Goal: Information Seeking & Learning: Check status

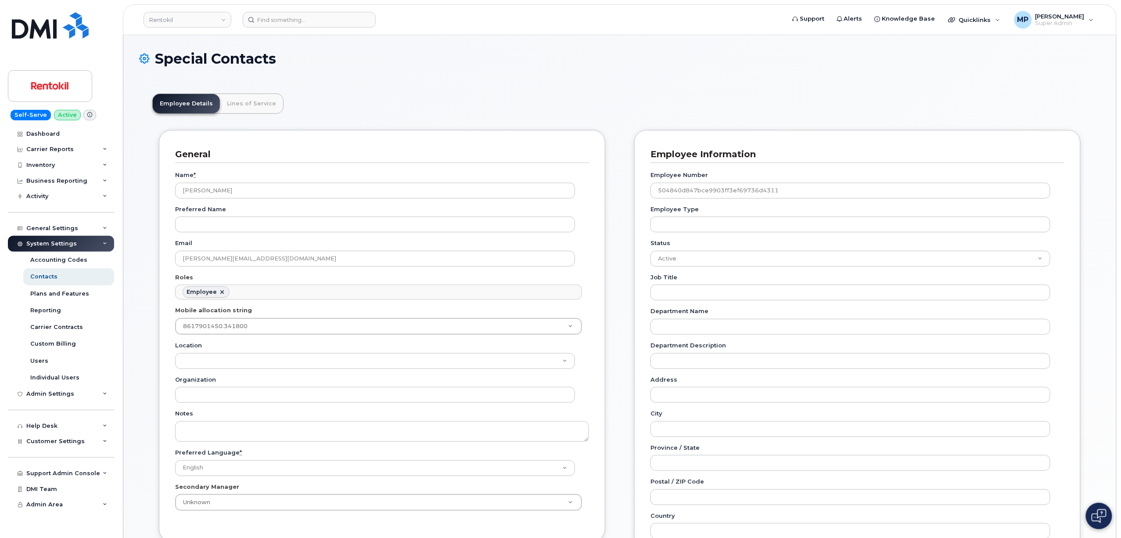
scroll to position [25, 0]
click at [279, 21] on input at bounding box center [309, 20] width 133 height 16
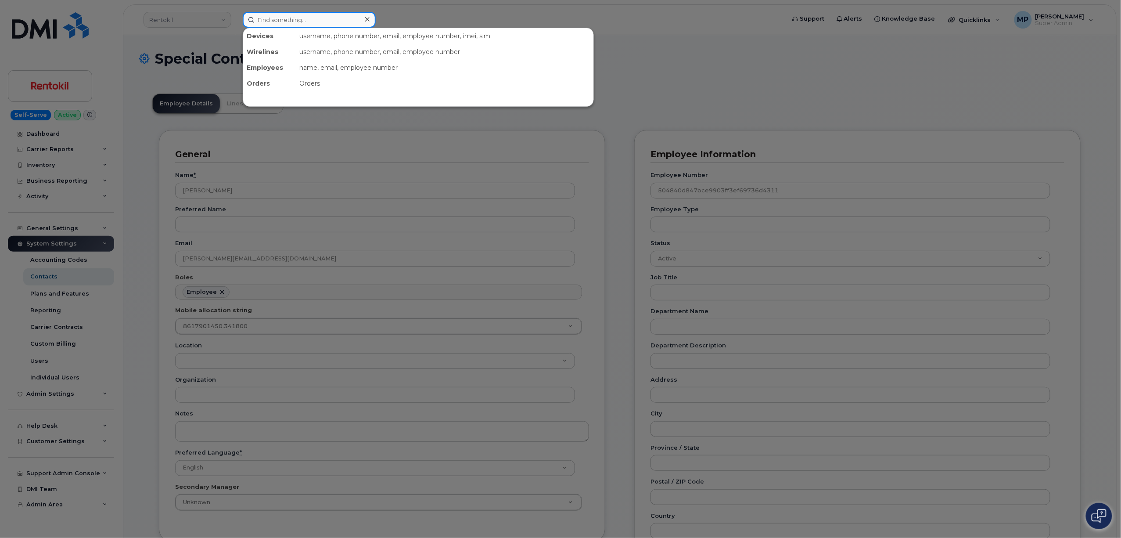
paste input "297896"
type input "297896"
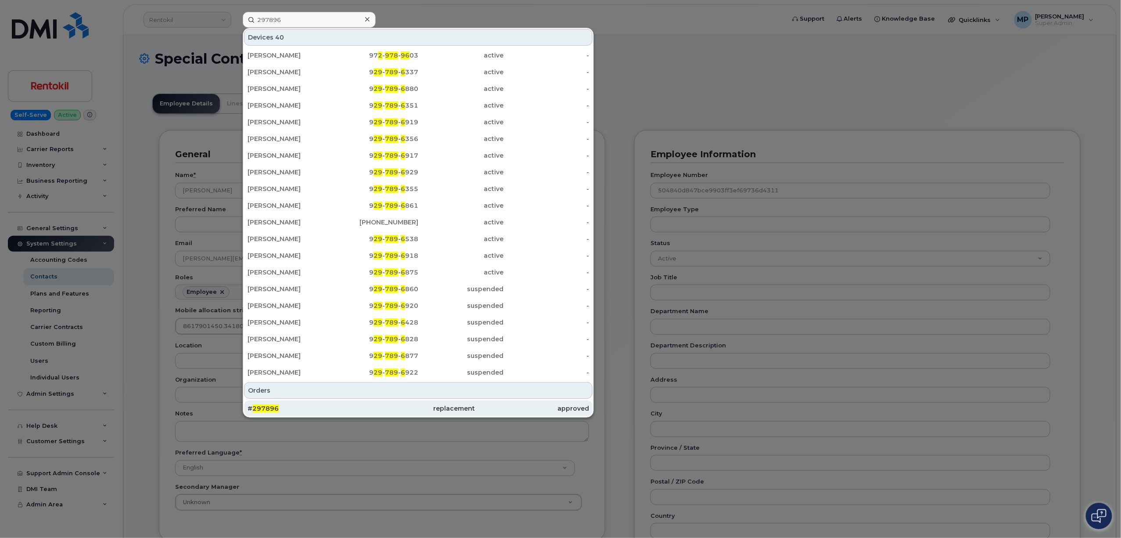
click at [361, 404] on div "# 297896" at bounding box center [418, 408] width 114 height 16
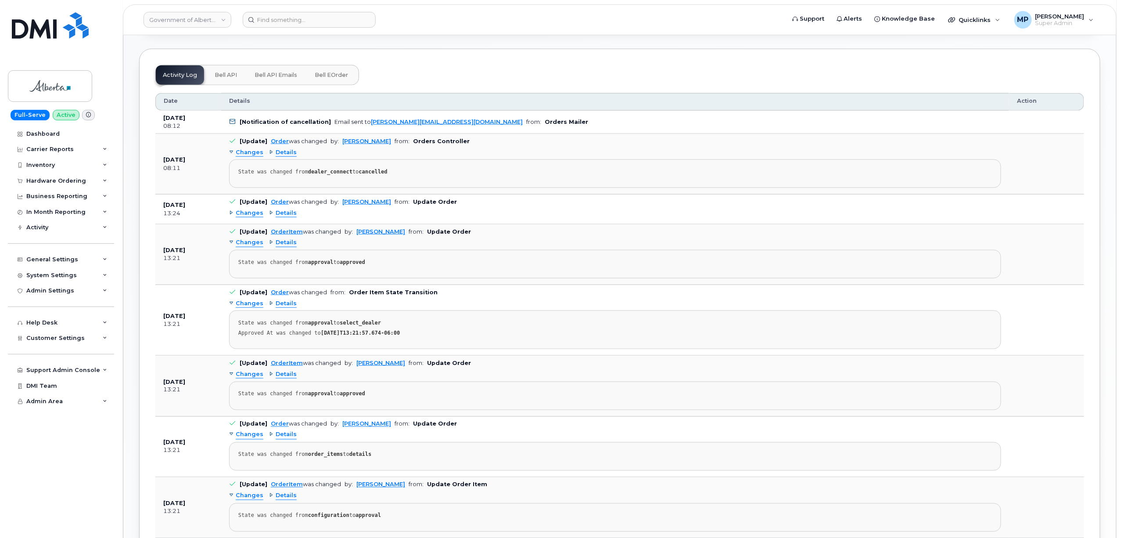
scroll to position [468, 0]
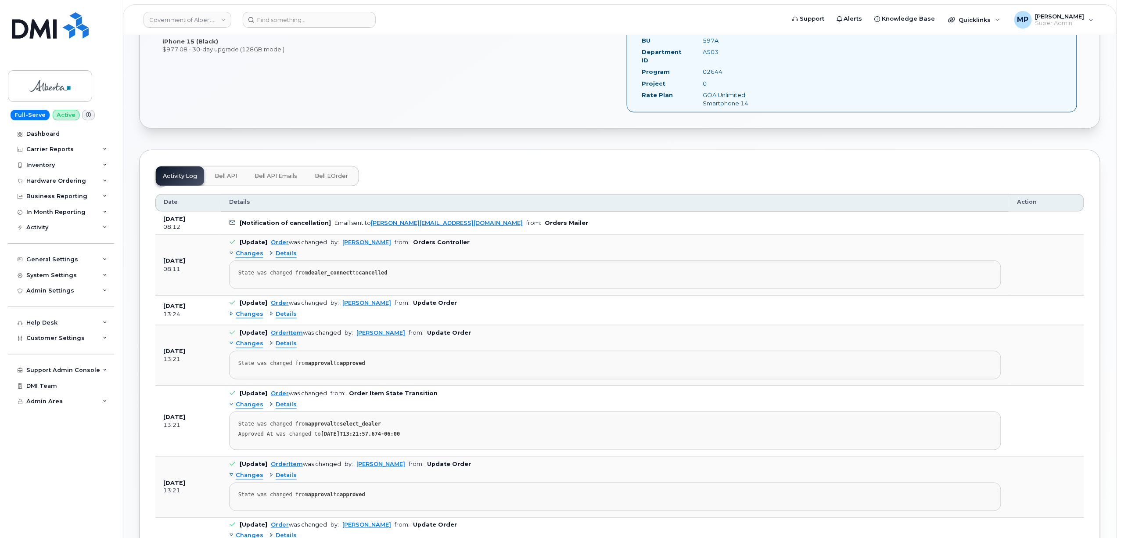
drag, startPoint x: 274, startPoint y: 169, endPoint x: 280, endPoint y: 171, distance: 6.5
click at [274, 173] on span "Bell API Emails" at bounding box center [276, 176] width 43 height 7
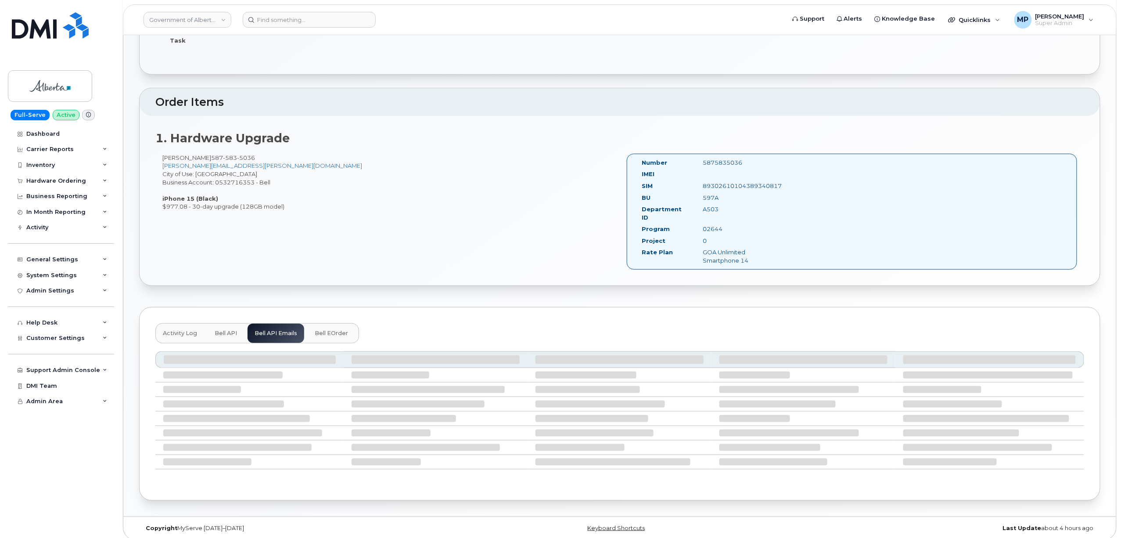
scroll to position [196, 0]
click at [875, 315] on div "Activity Log Bell API Bell API Emails Bell eOrder" at bounding box center [620, 402] width 962 height 194
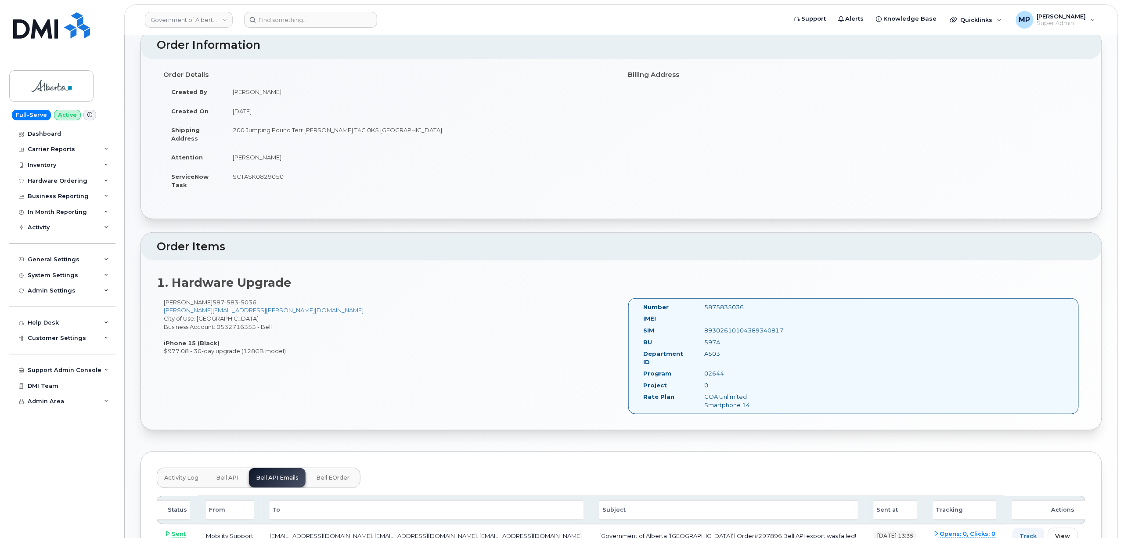
scroll to position [129, 0]
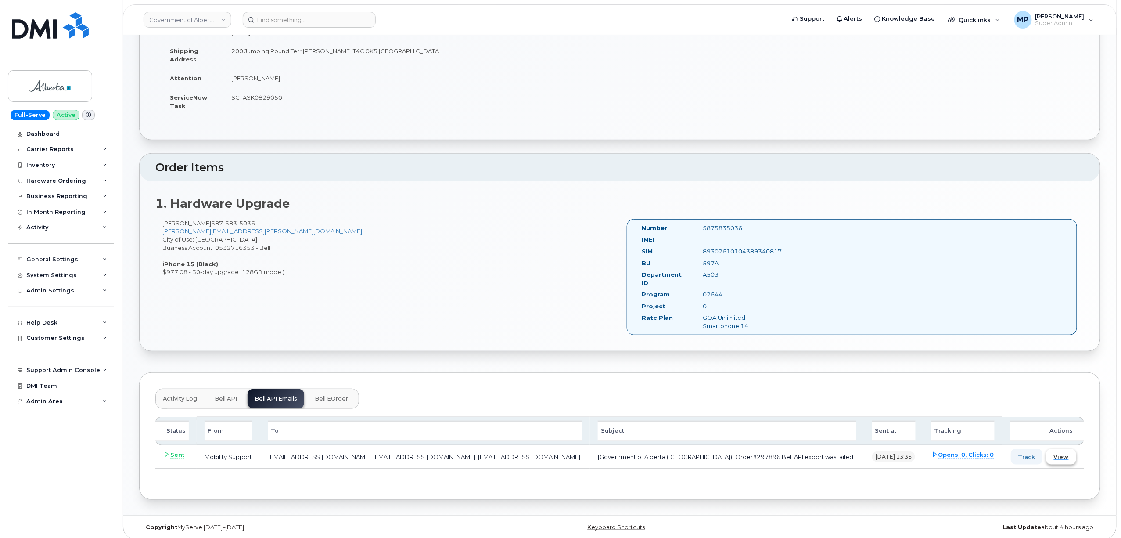
click at [1060, 453] on span "View" at bounding box center [1061, 457] width 15 height 8
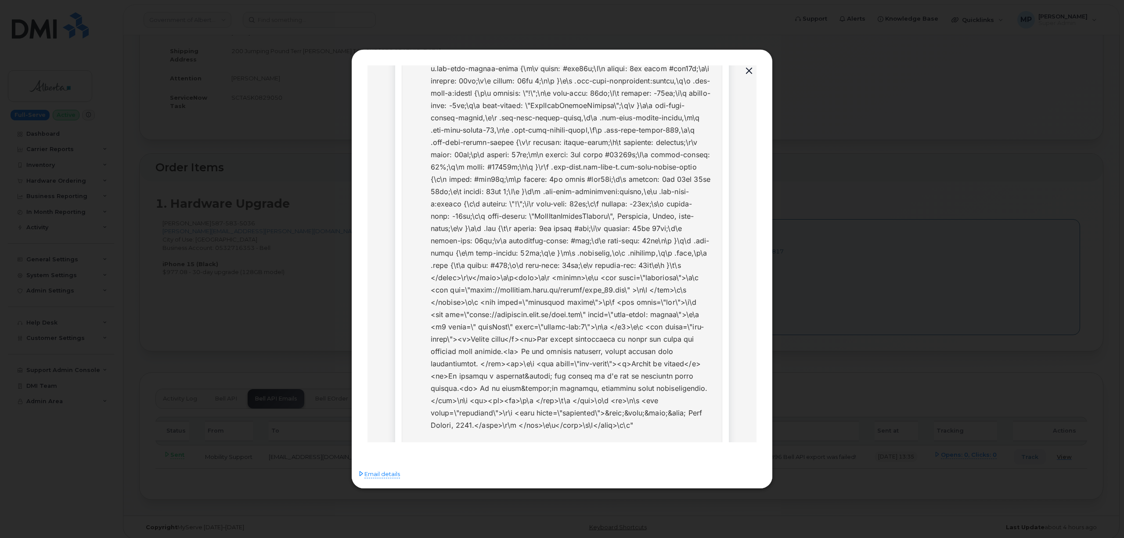
scroll to position [383, 0]
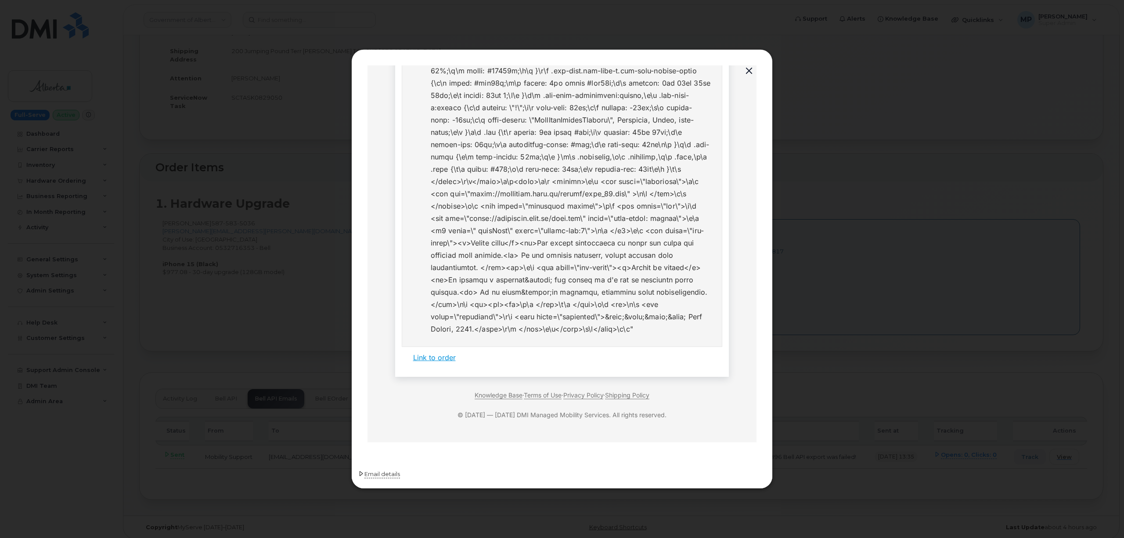
click at [373, 475] on span "Email details" at bounding box center [382, 474] width 36 height 9
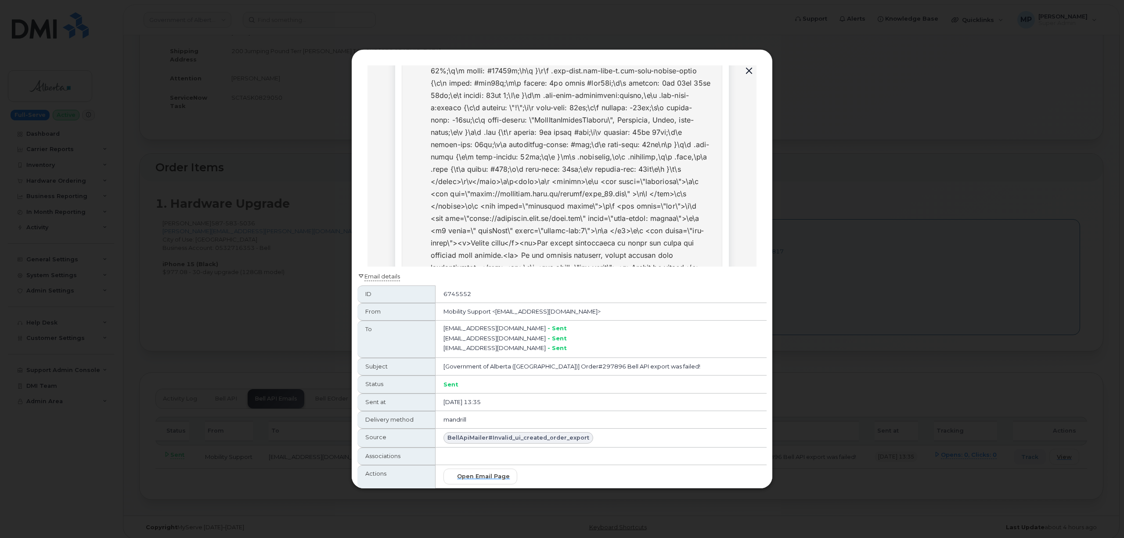
click at [384, 276] on span "Email details" at bounding box center [382, 276] width 36 height 9
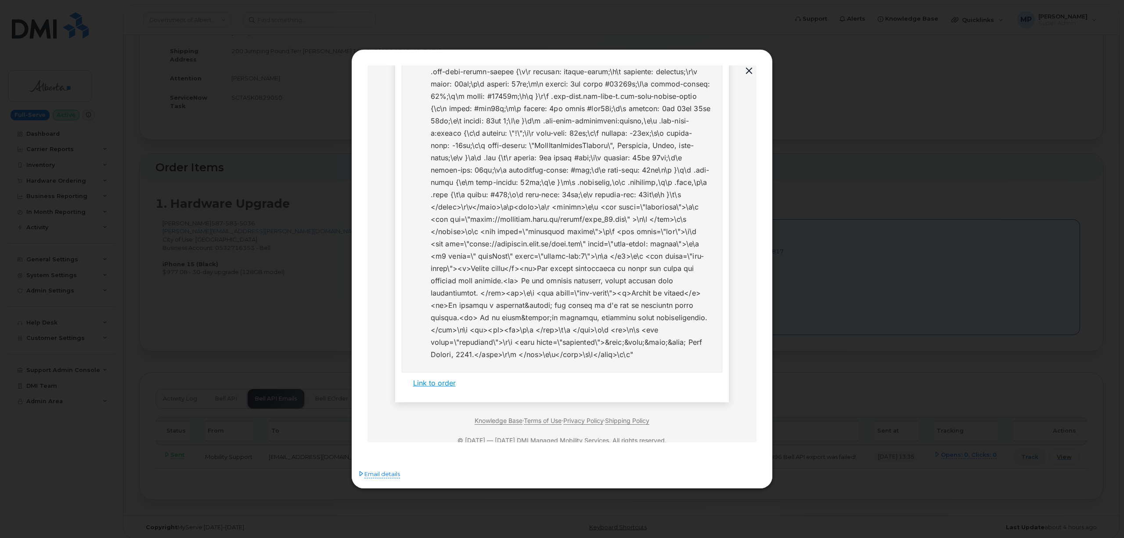
scroll to position [351, 0]
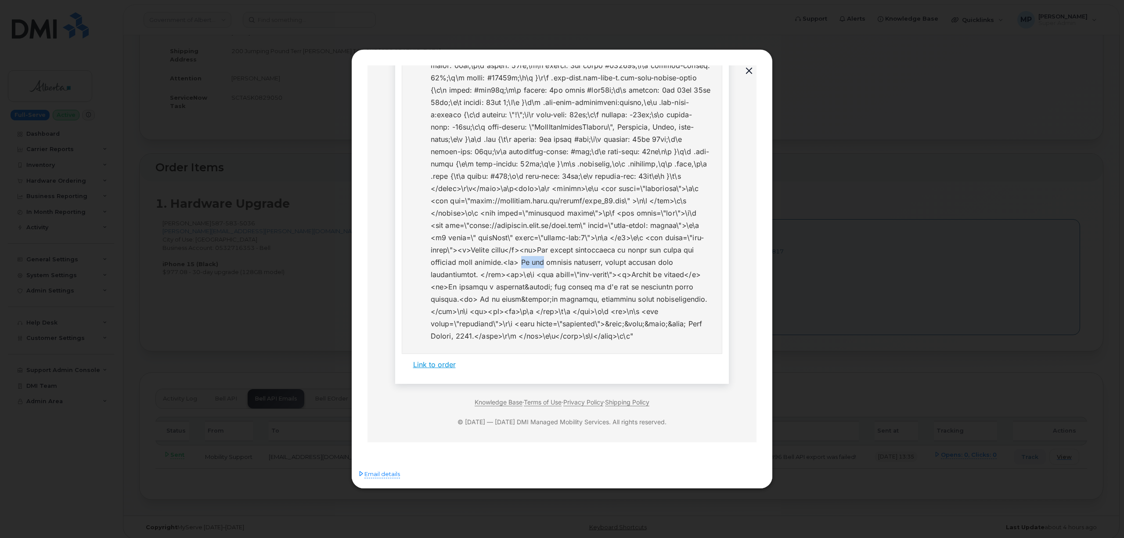
drag, startPoint x: 489, startPoint y: 285, endPoint x: 505, endPoint y: 291, distance: 17.4
click at [505, 291] on li at bounding box center [571, 83] width 280 height 516
click at [577, 297] on li at bounding box center [571, 83] width 280 height 516
drag, startPoint x: 513, startPoint y: 270, endPoint x: 472, endPoint y: 286, distance: 44.2
click at [472, 286] on li at bounding box center [571, 83] width 280 height 516
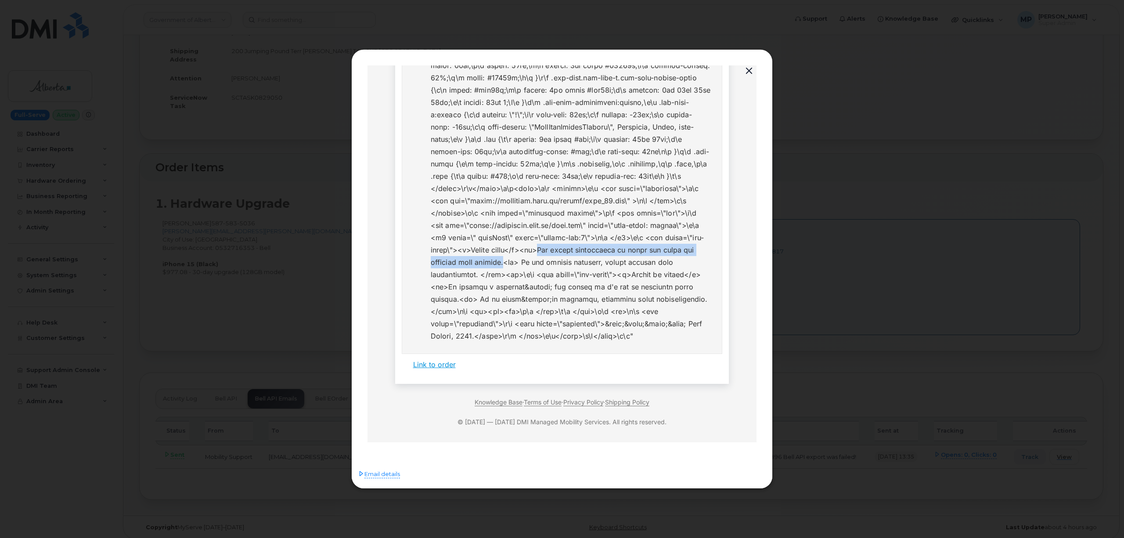
copy li "The server encountered an error and could not complete your request."
click at [386, 473] on span "Email details" at bounding box center [382, 474] width 36 height 9
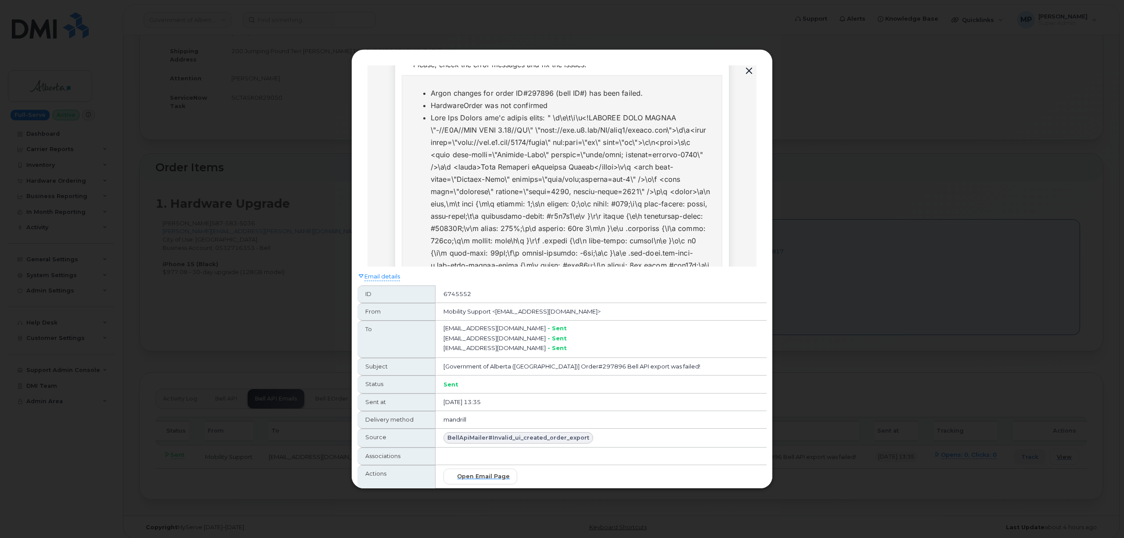
scroll to position [0, 0]
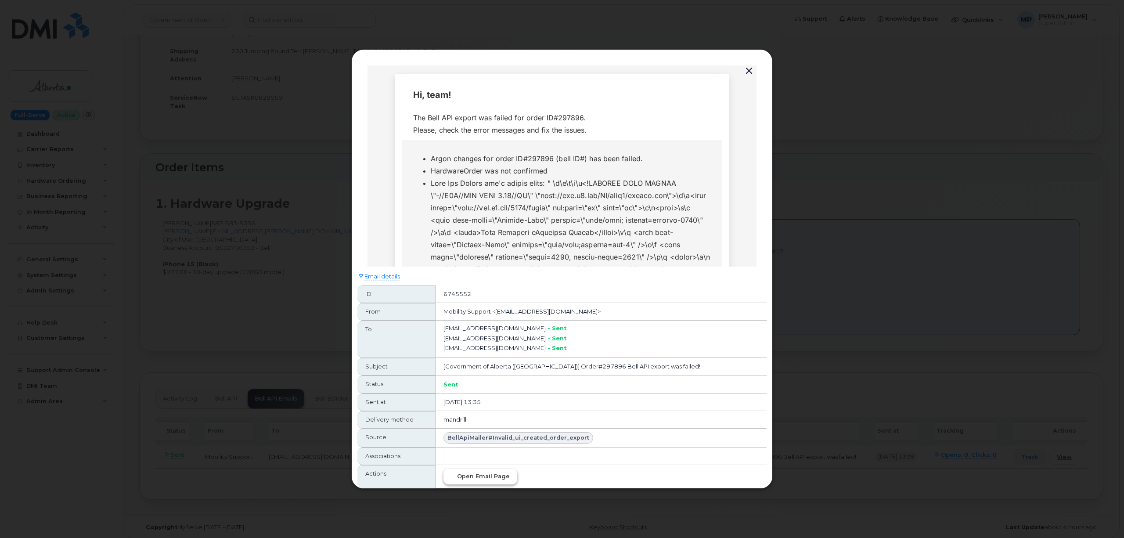
click at [478, 479] on span "Open email page" at bounding box center [483, 476] width 53 height 8
click at [560, 115] on div "The Bell API export was failed for order ID#297896. Please, check the error mes…" at bounding box center [562, 123] width 298 height 25
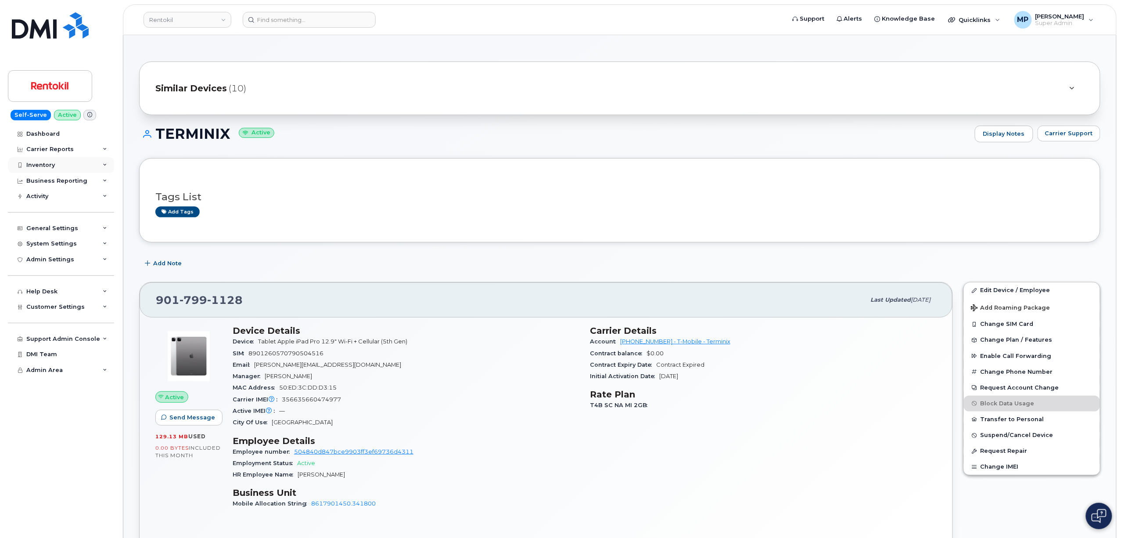
click at [50, 162] on div "Inventory" at bounding box center [40, 165] width 29 height 7
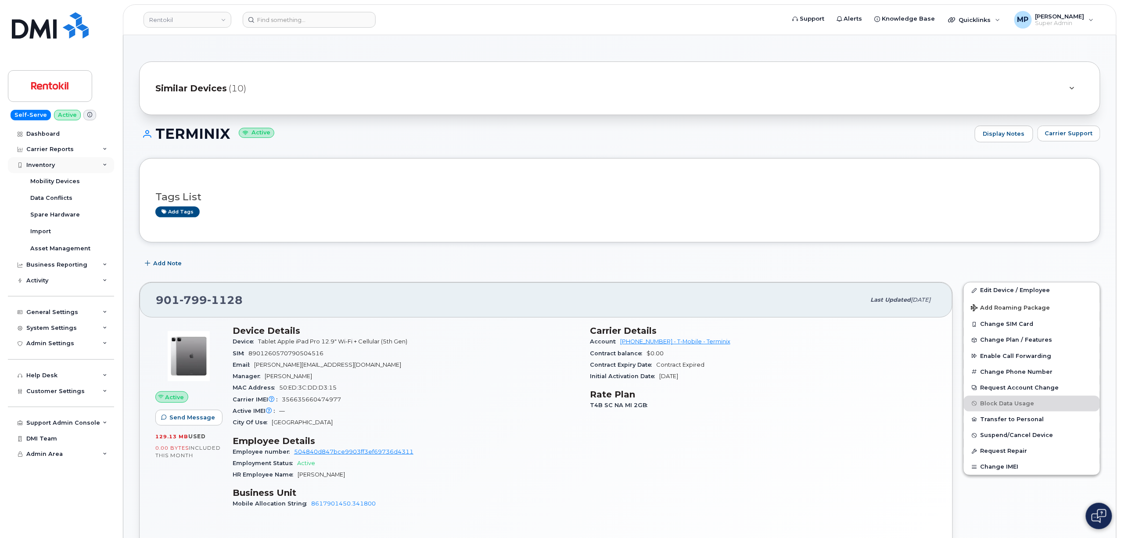
click at [50, 162] on div "Inventory" at bounding box center [40, 165] width 29 height 7
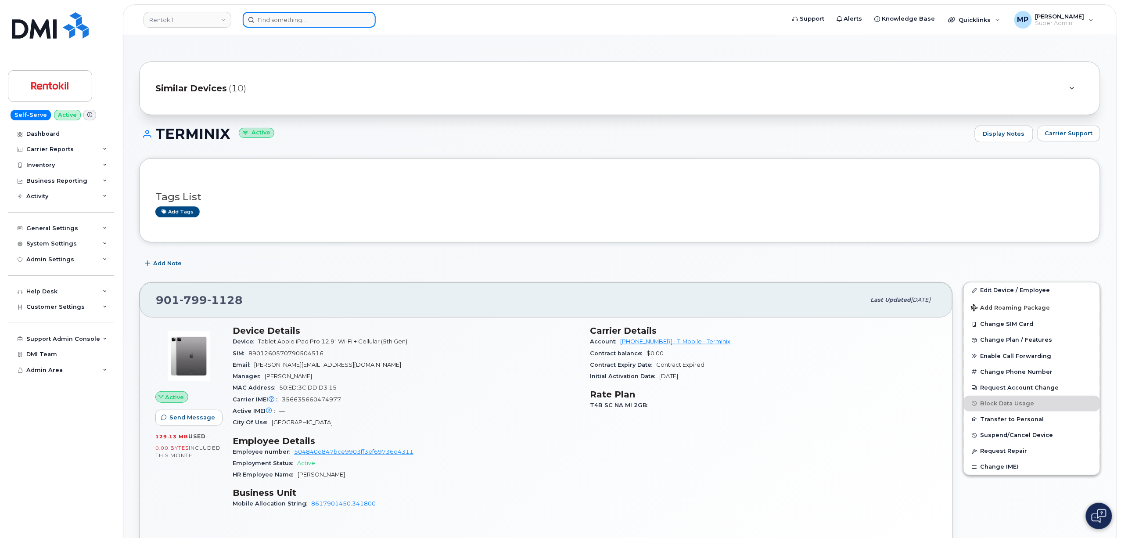
click at [264, 19] on input at bounding box center [309, 20] width 133 height 16
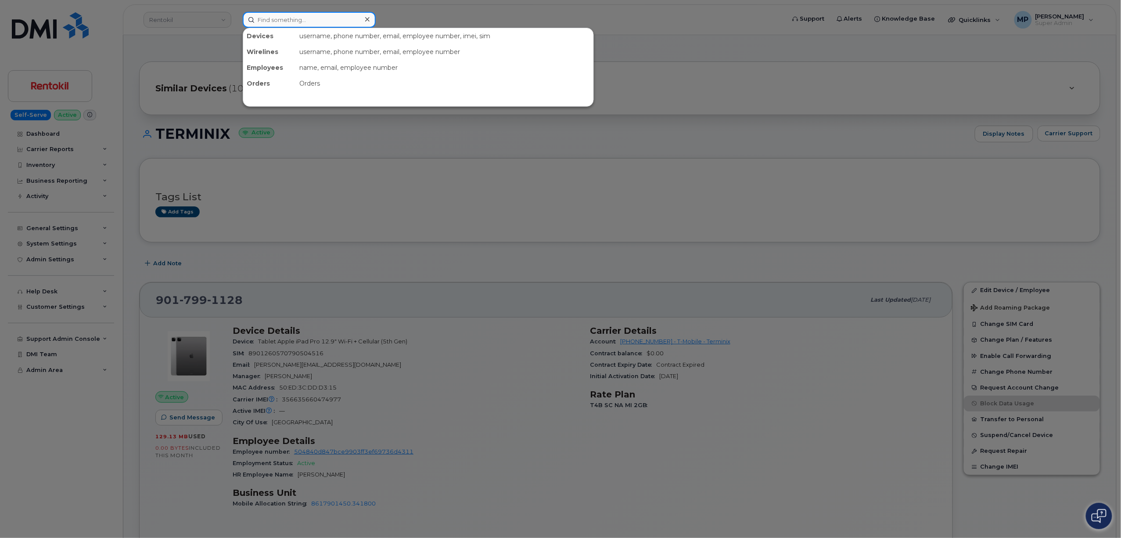
paste input "297903"
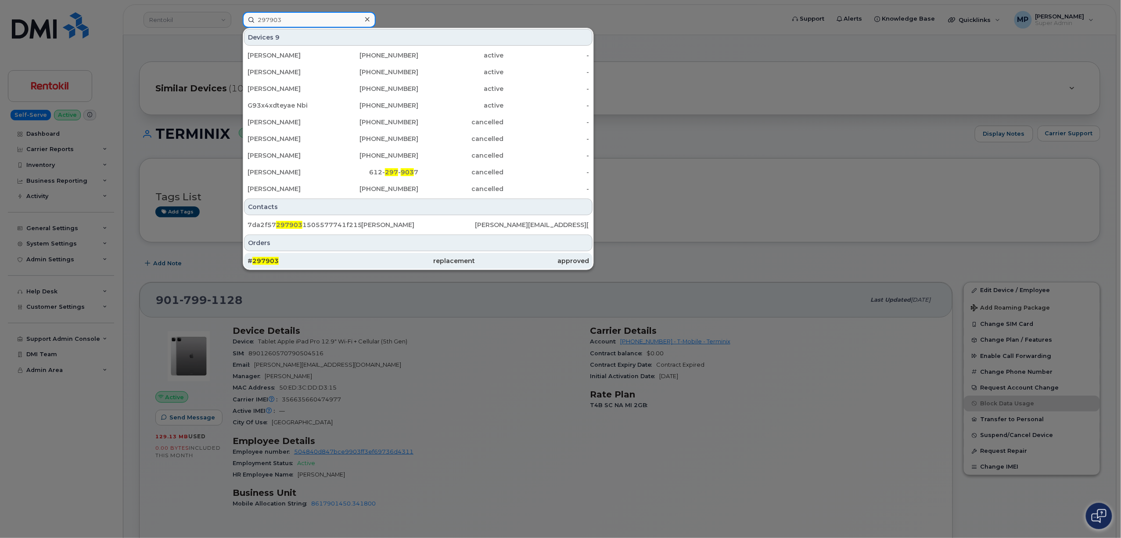
type input "297903"
click at [263, 262] on span "297903" at bounding box center [265, 261] width 26 height 8
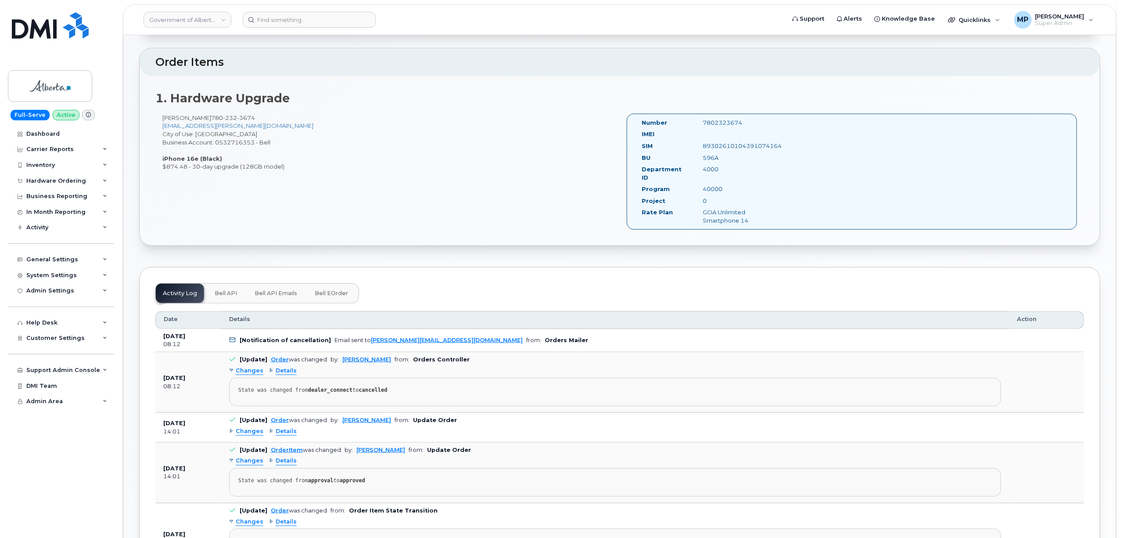
click at [270, 290] on span "Bell API Emails" at bounding box center [276, 293] width 43 height 7
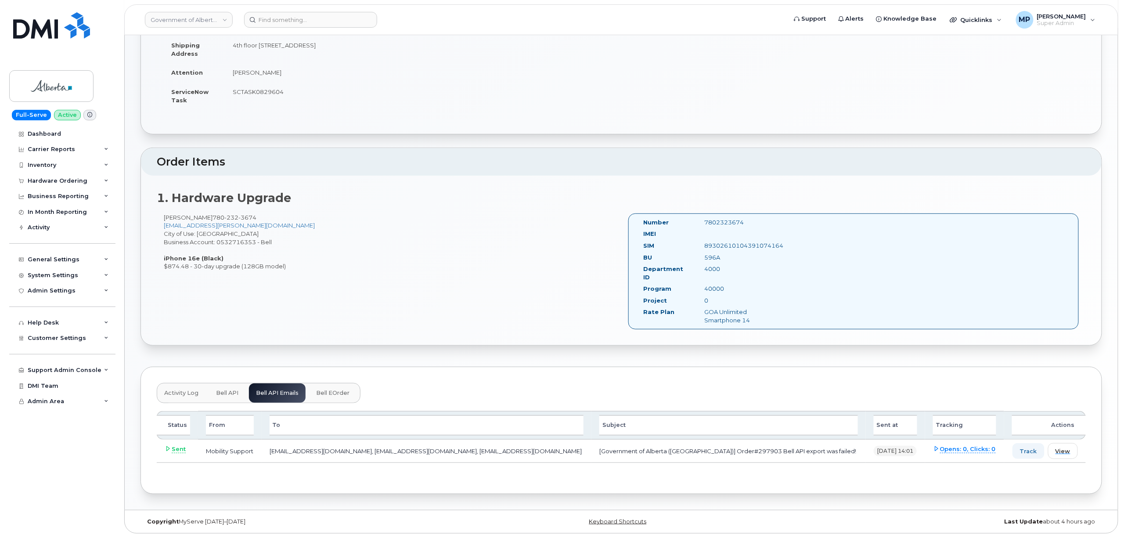
scroll to position [129, 0]
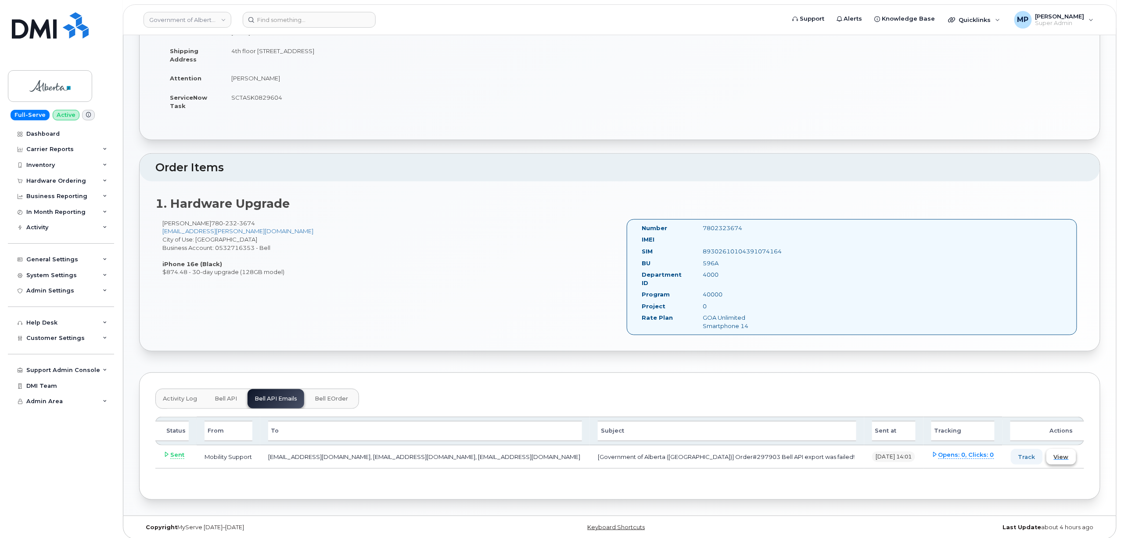
click at [1063, 453] on span "View" at bounding box center [1061, 457] width 15 height 8
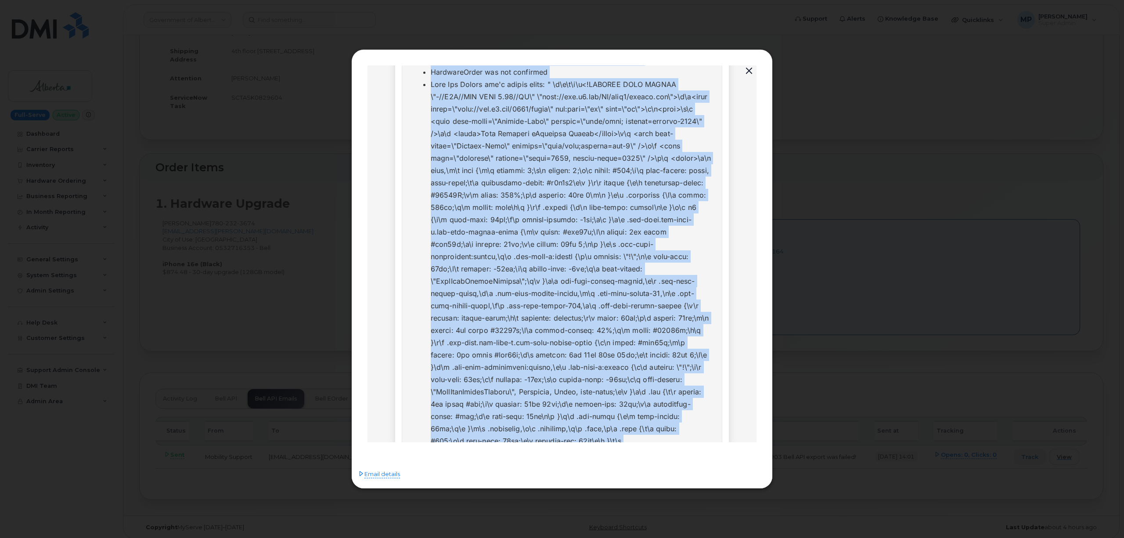
scroll to position [0, 0]
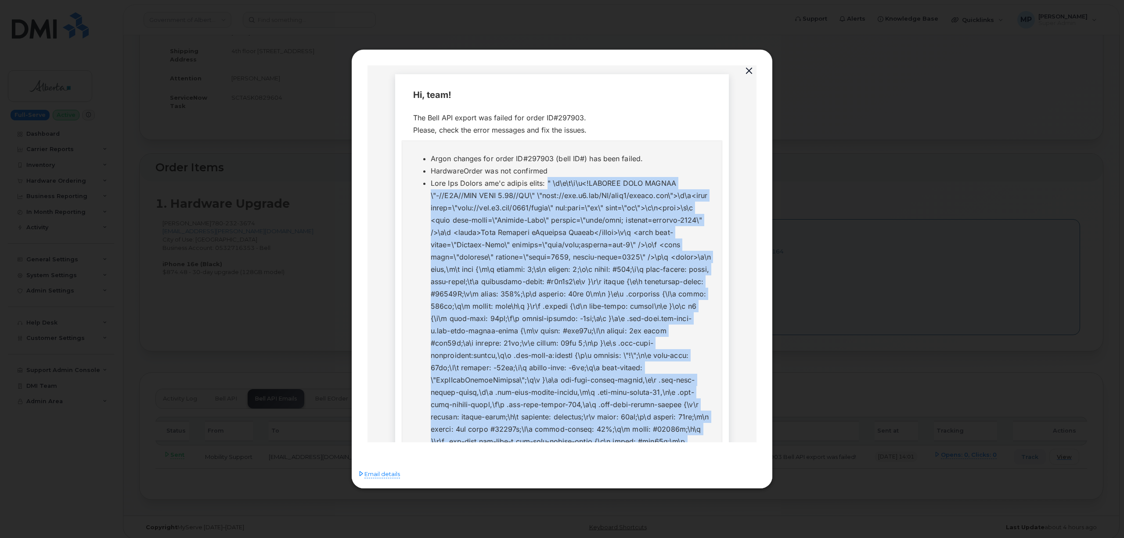
drag, startPoint x: 542, startPoint y: 361, endPoint x: 538, endPoint y: 181, distance: 180.5
click at [538, 181] on li at bounding box center [571, 441] width 280 height 529
copy li "" \n\r\n\r\n<!DOCTYPE HTML PUBLIC \"-//W3C//DTD HTML 4.01//EN\" \"http://[DOMAI…"
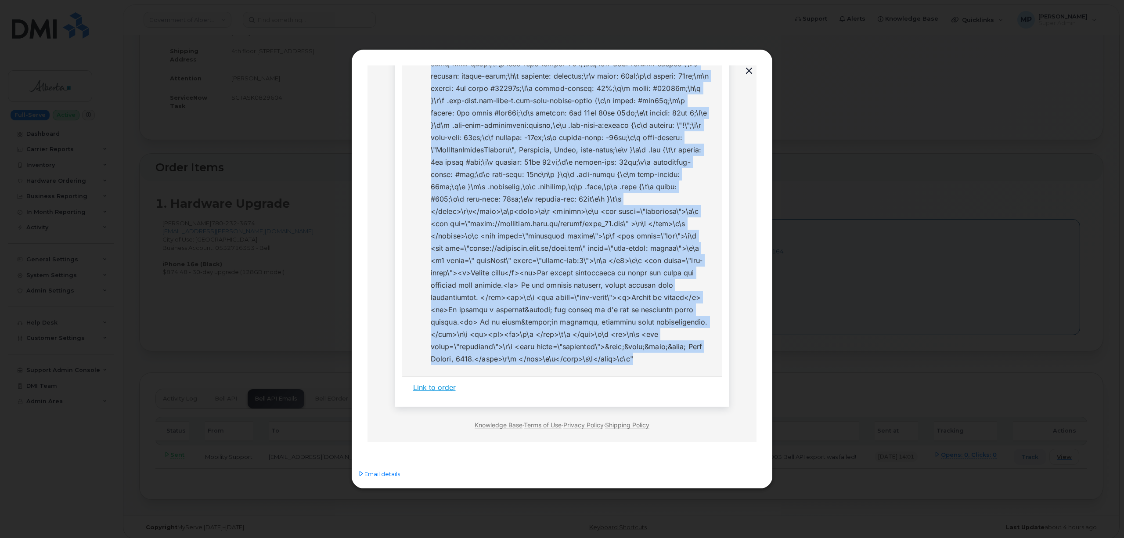
scroll to position [351, 0]
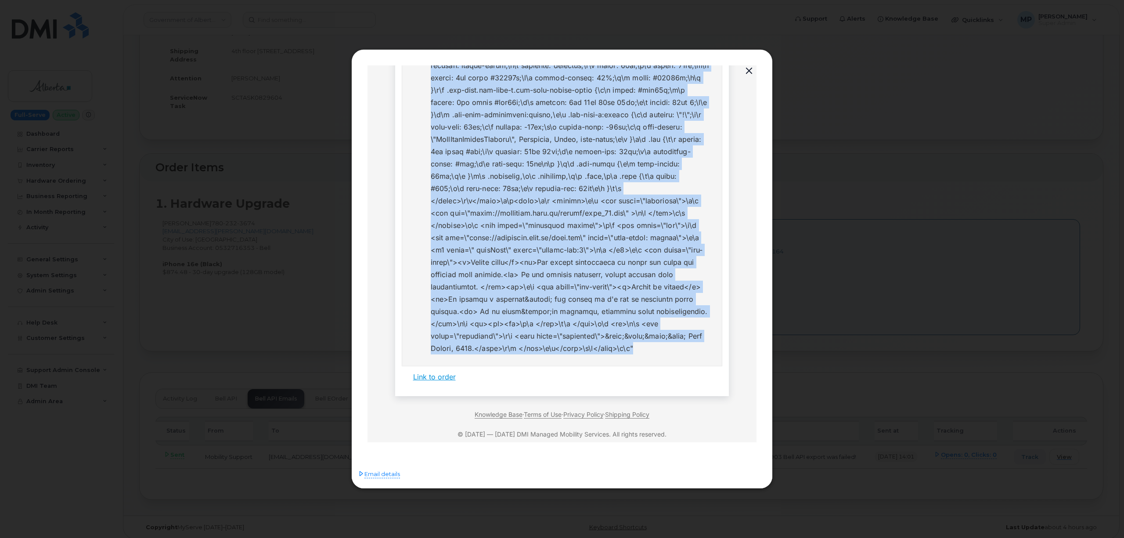
click at [616, 293] on li at bounding box center [571, 89] width 280 height 529
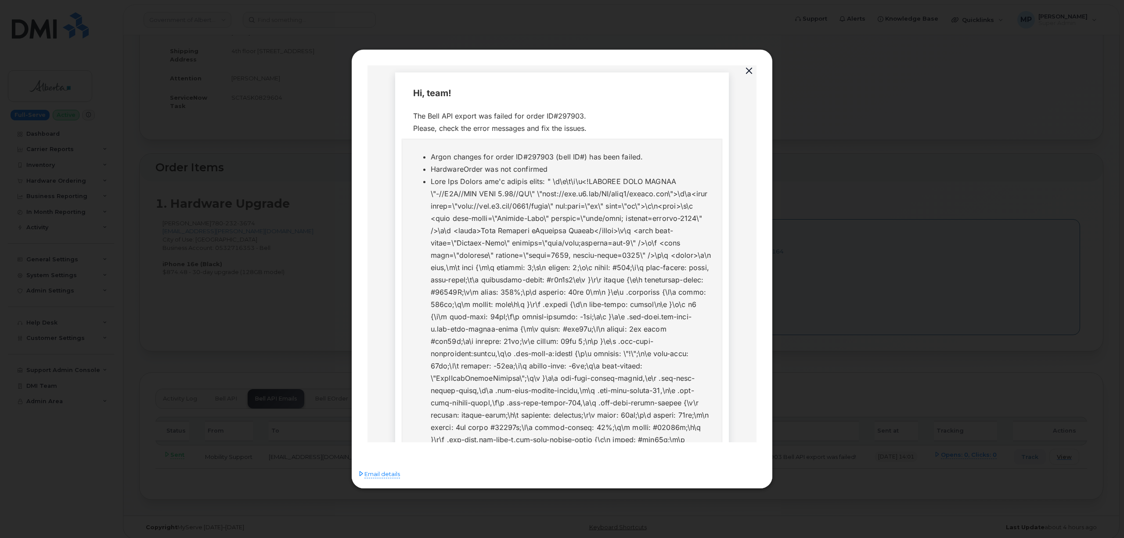
scroll to position [0, 0]
click at [370, 477] on span "Email details" at bounding box center [382, 474] width 36 height 9
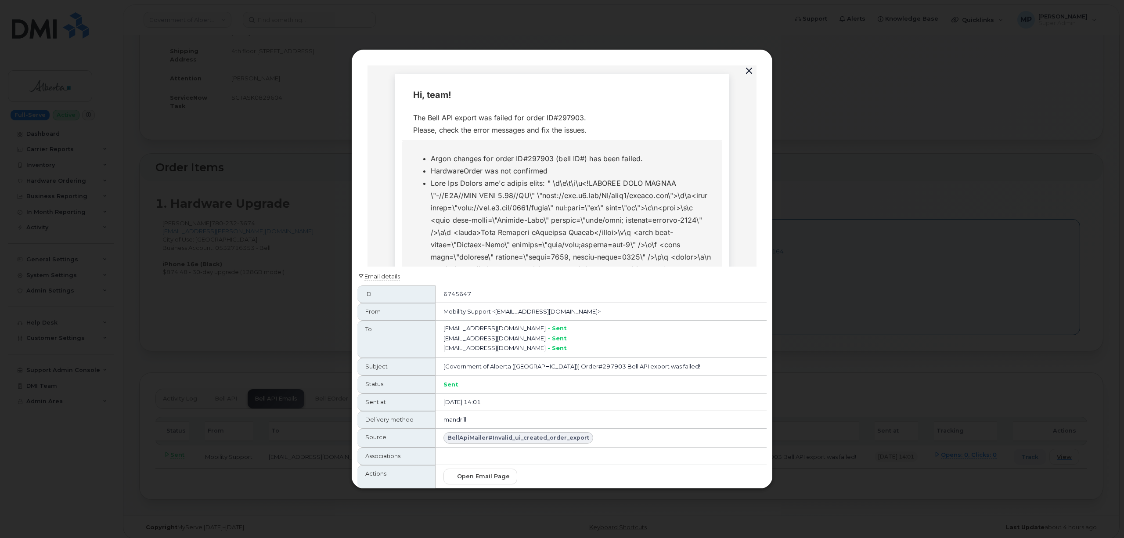
click at [378, 273] on span "Email details" at bounding box center [382, 276] width 36 height 9
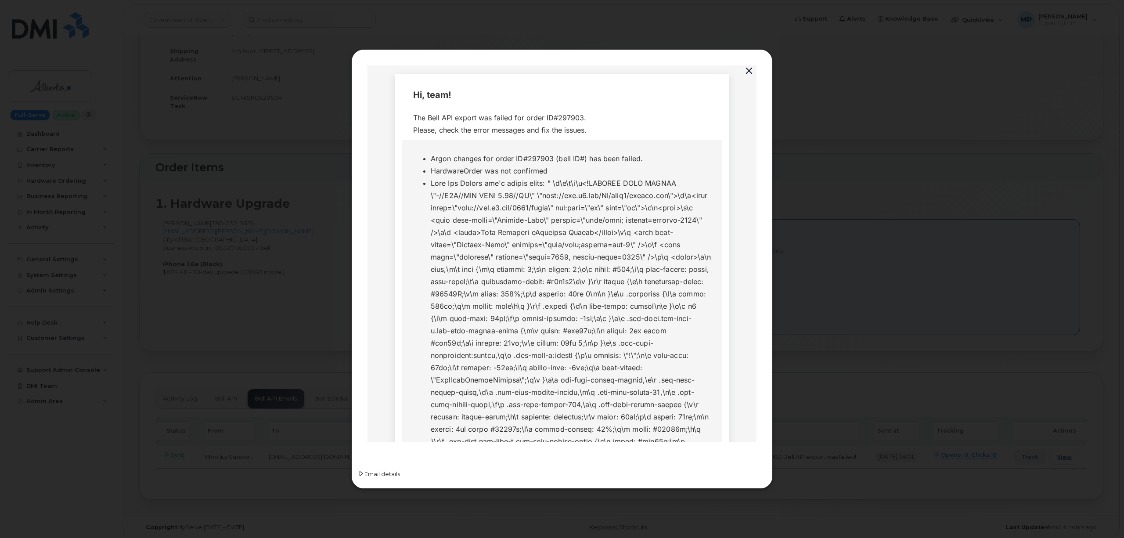
click at [377, 470] on span "Email details" at bounding box center [382, 474] width 36 height 9
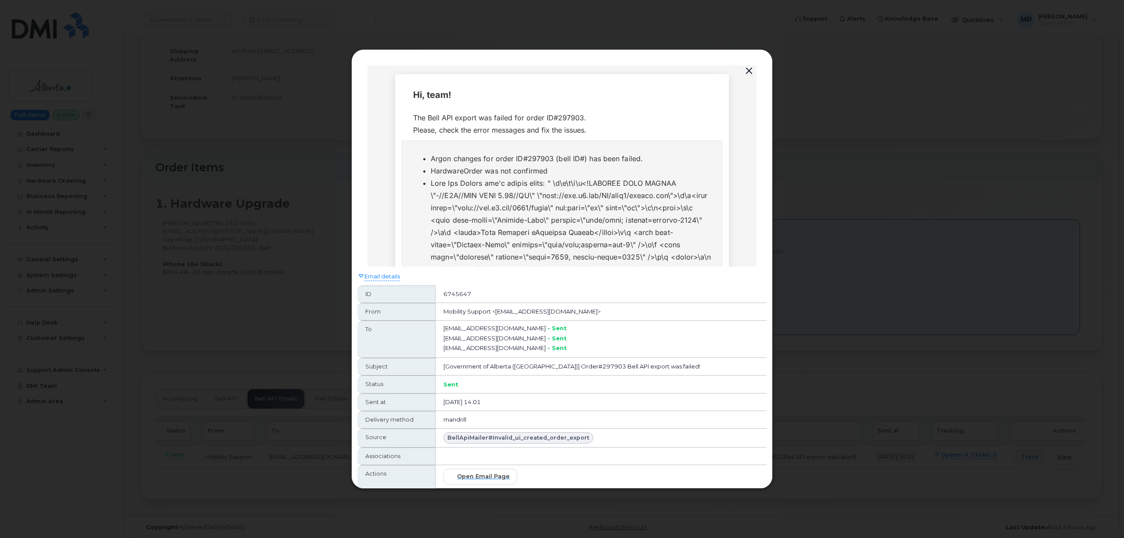
drag, startPoint x: 521, startPoint y: 406, endPoint x: 436, endPoint y: 403, distance: 84.4
click at [436, 403] on tr "Sent at Aug 11 2025, 14:01" at bounding box center [561, 402] width 409 height 18
copy tr "Aug 11 2025, 14:01"
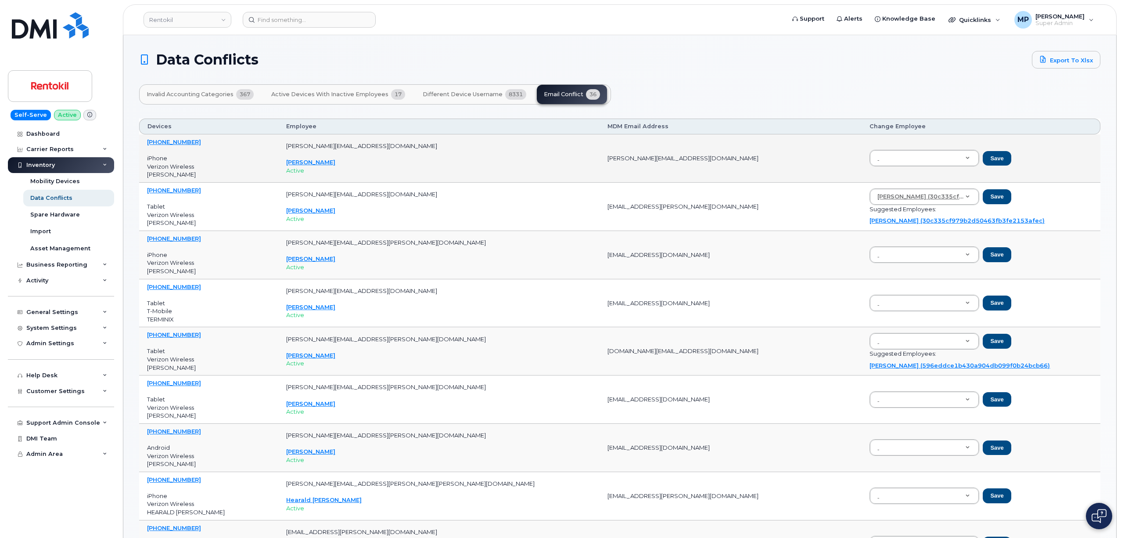
scroll to position [7, 0]
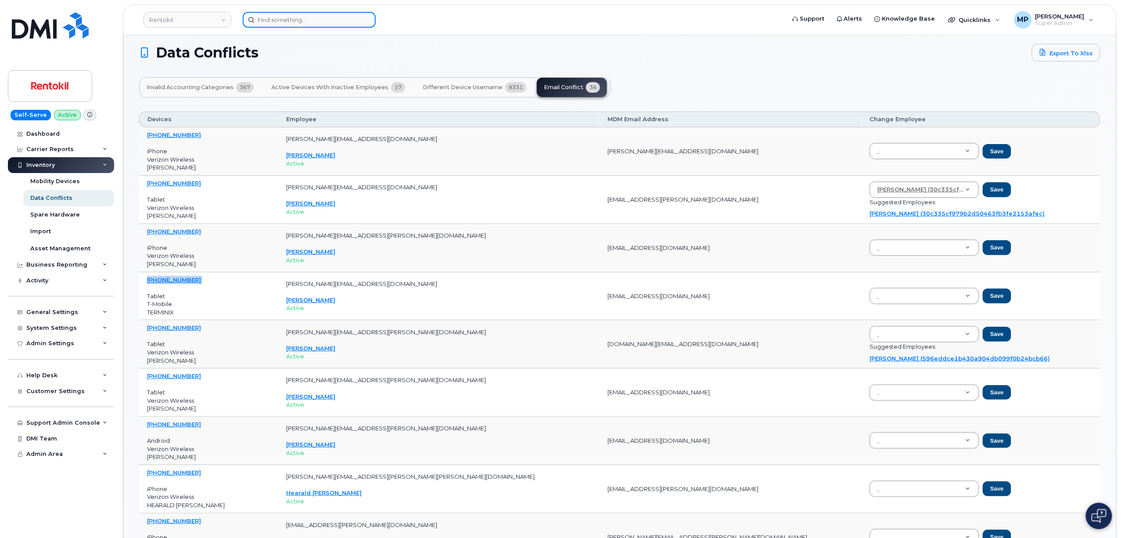
click at [321, 16] on input at bounding box center [309, 20] width 133 height 16
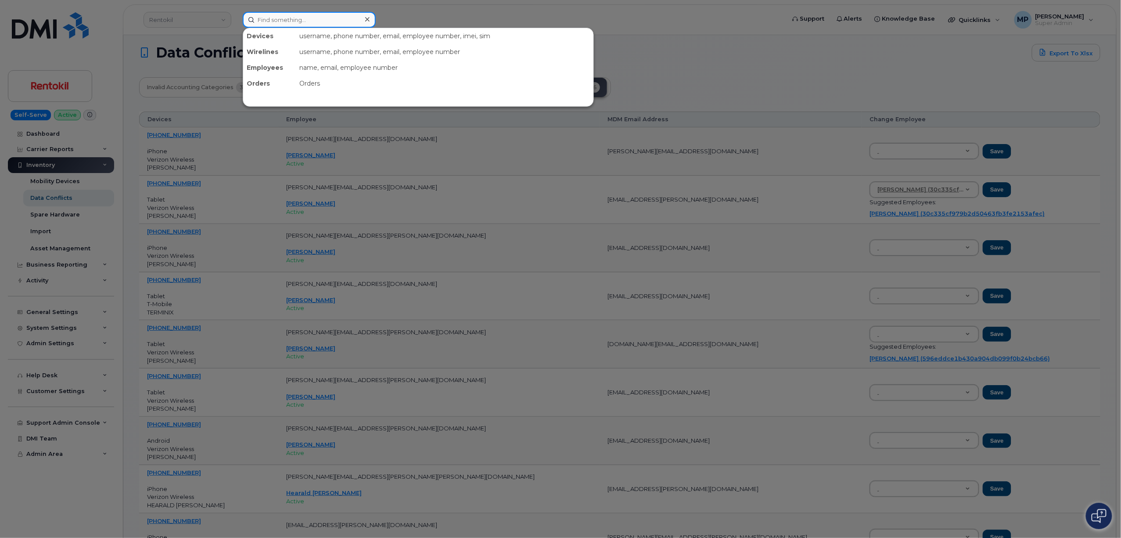
paste input "297893"
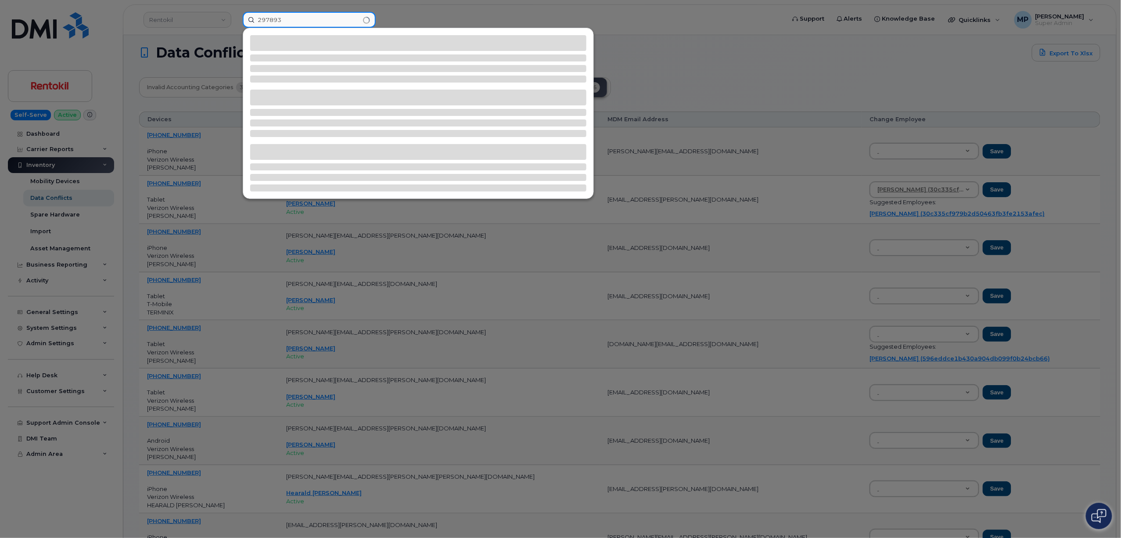
type input "297893"
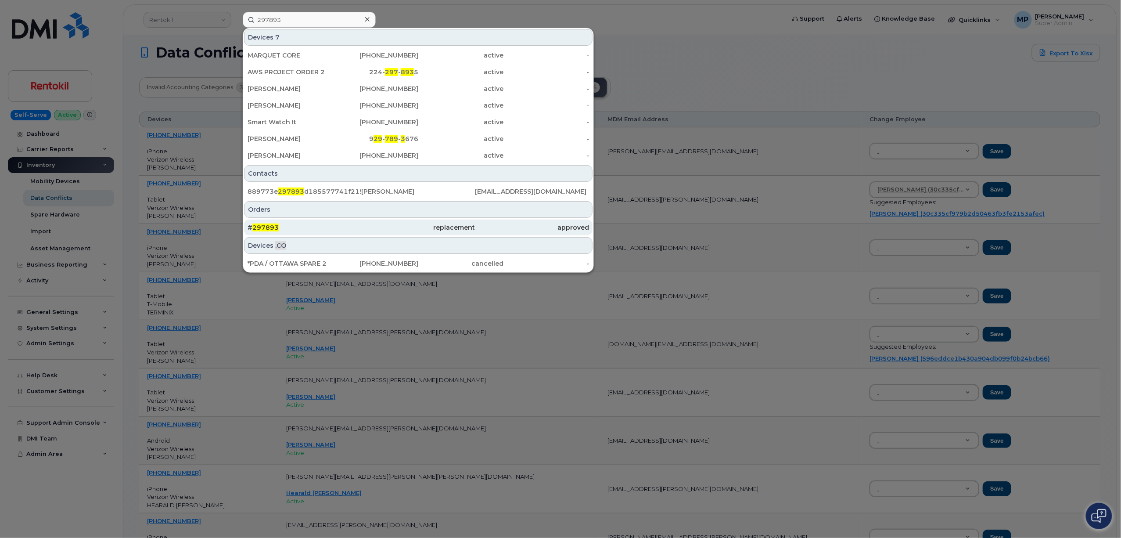
click at [264, 226] on span "297893" at bounding box center [265, 227] width 26 height 8
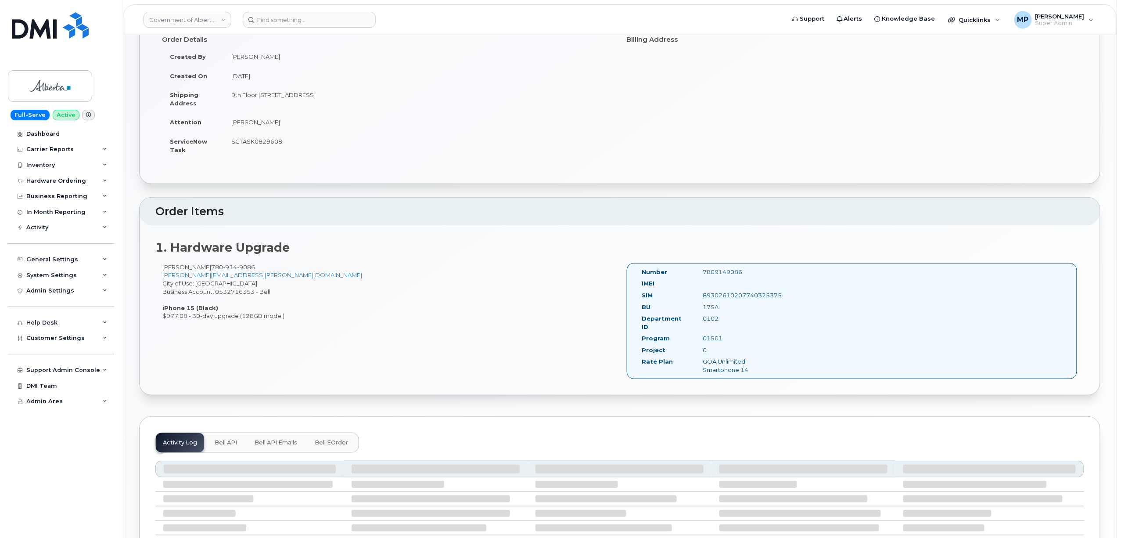
scroll to position [176, 0]
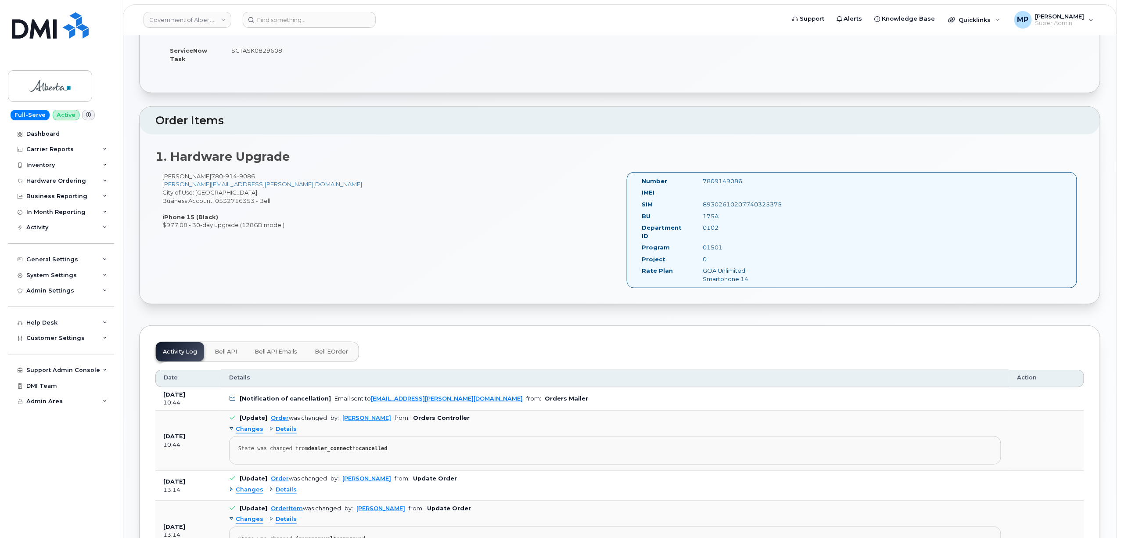
click at [273, 348] on span "Bell API Emails" at bounding box center [276, 351] width 43 height 7
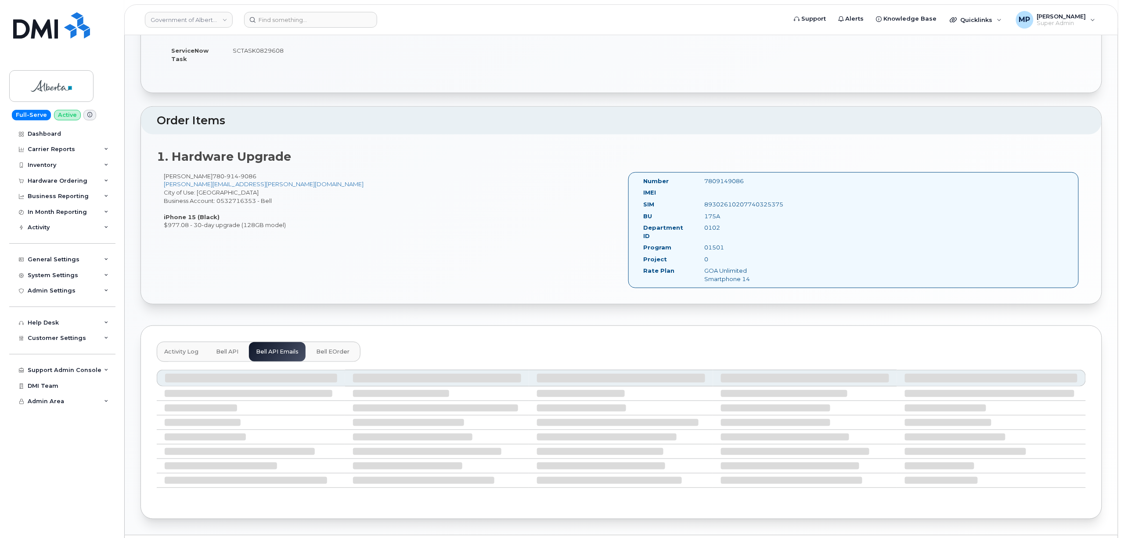
scroll to position [129, 0]
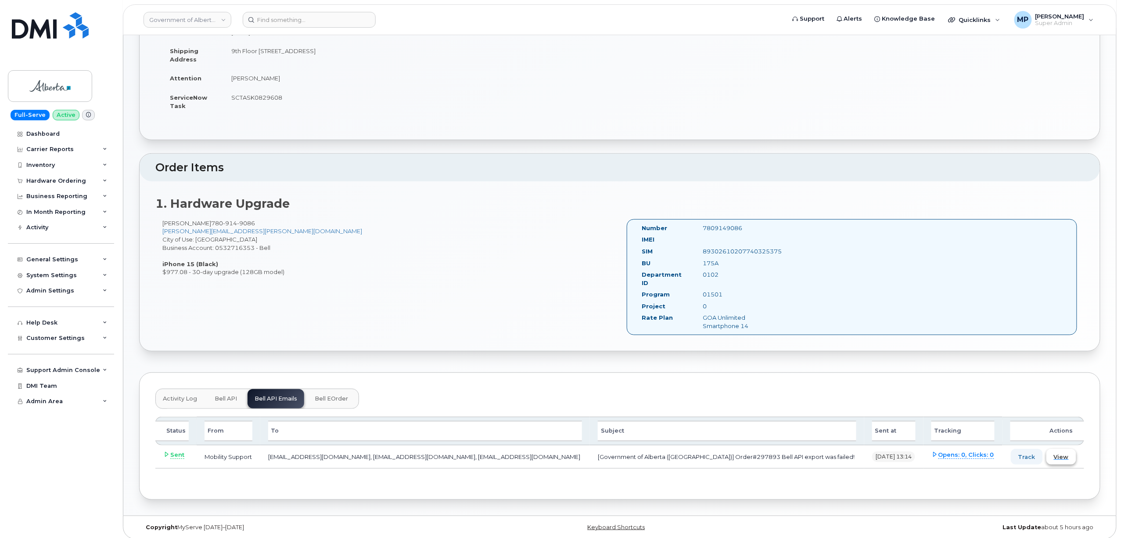
click at [1063, 449] on button "View" at bounding box center [1062, 457] width 30 height 16
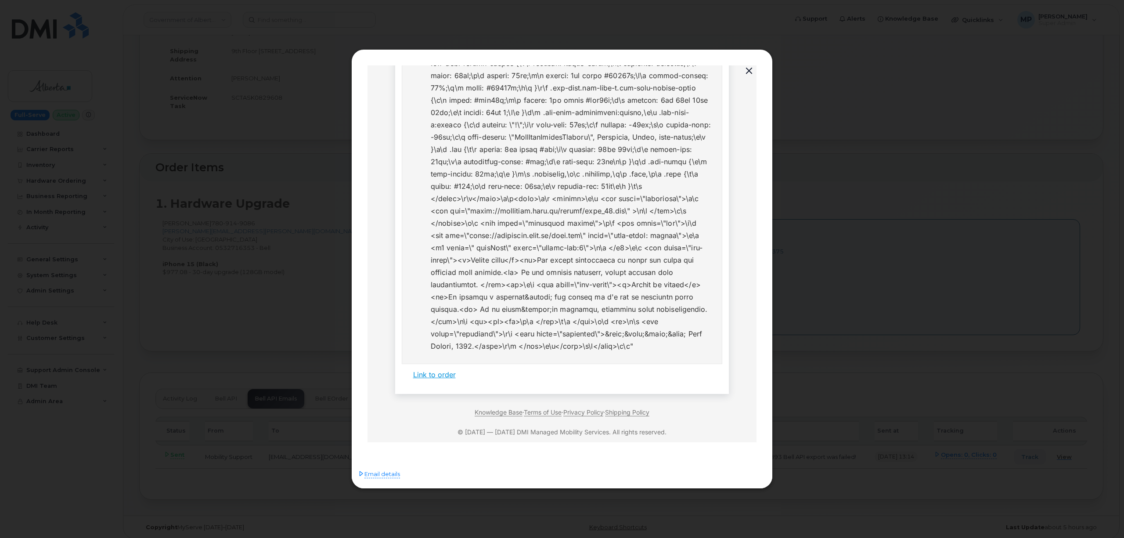
scroll to position [351, 0]
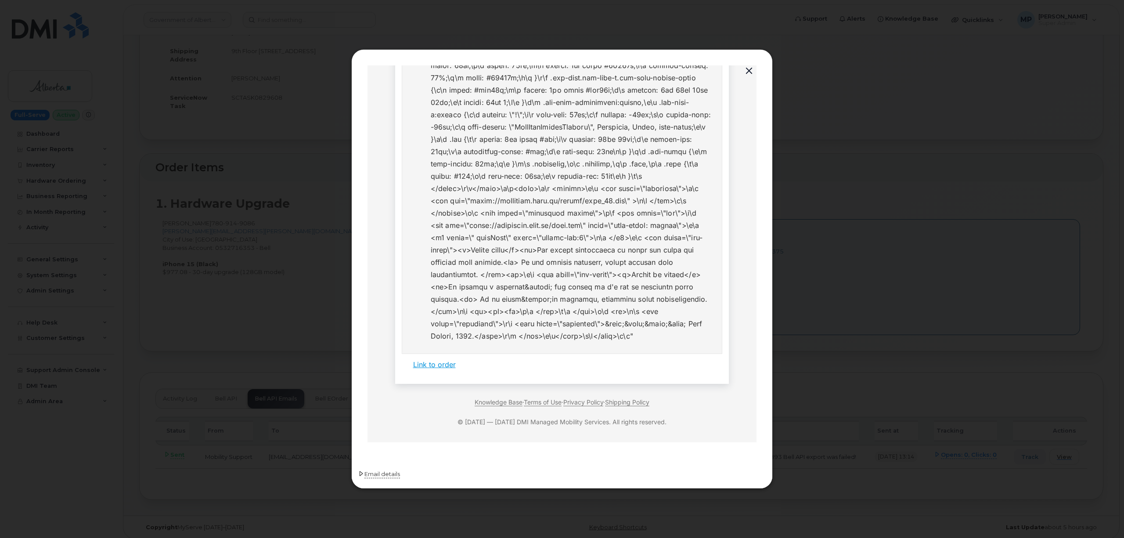
click at [394, 471] on span "Email details" at bounding box center [382, 474] width 36 height 9
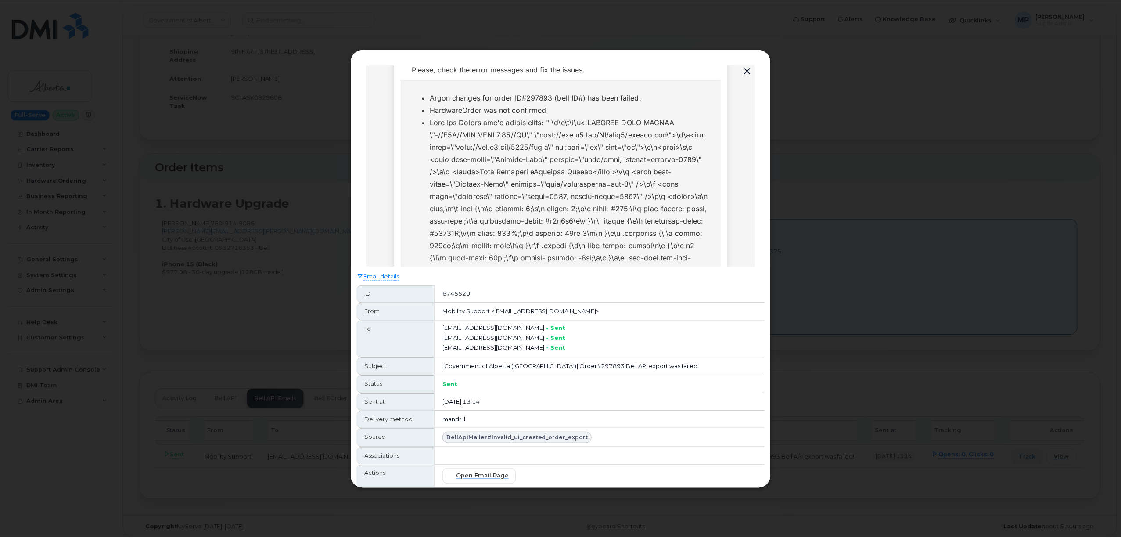
scroll to position [0, 0]
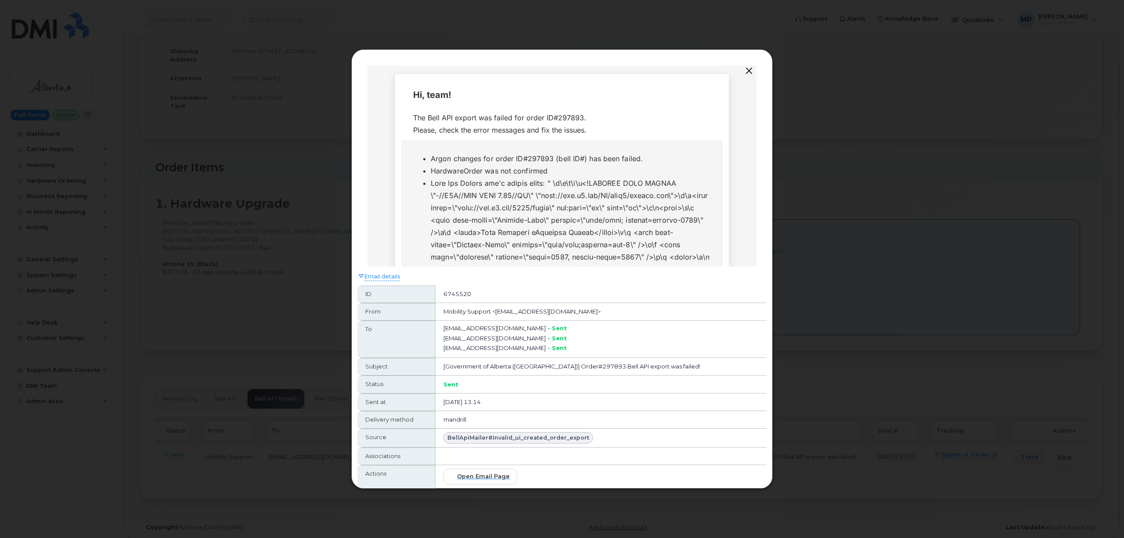
click at [559, 115] on div "The Bell API export was failed for order ID#297893. Please, check the error mes…" at bounding box center [562, 123] width 298 height 25
copy div "297893"
drag, startPoint x: 512, startPoint y: 401, endPoint x: 457, endPoint y: 405, distance: 55.4
click at [457, 405] on td "Aug 11 2025, 13:14" at bounding box center [601, 402] width 331 height 18
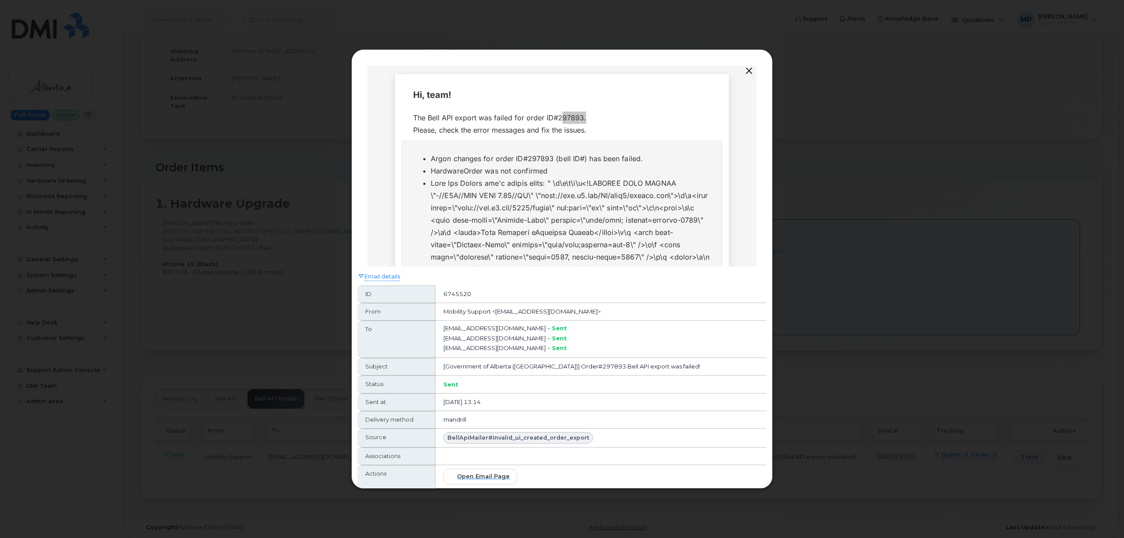
copy td "Aug 11 2025, 13:14"
click at [750, 70] on button "button" at bounding box center [748, 71] width 13 height 12
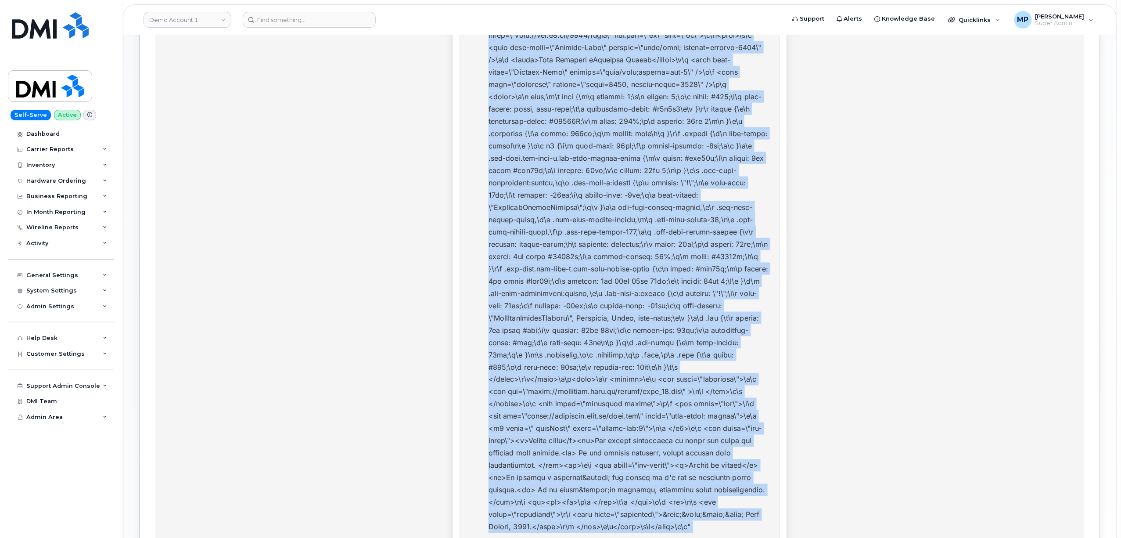
scroll to position [664, 0]
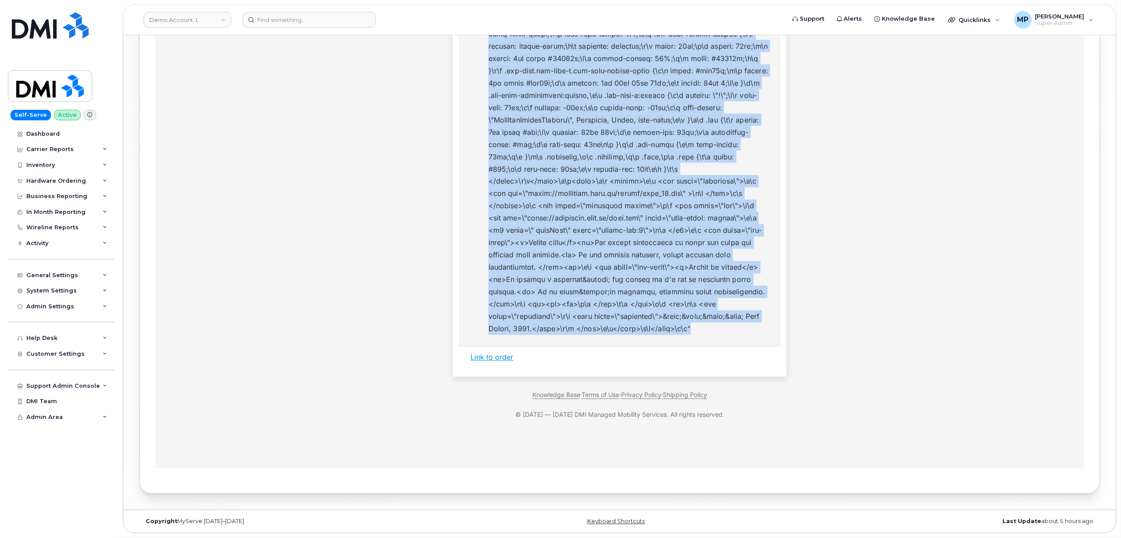
drag, startPoint x: 489, startPoint y: -188, endPoint x: 638, endPoint y: 339, distance: 547.5
click at [638, 335] on li at bounding box center [628, 70] width 280 height 529
copy li "Bell Api Client can't create order: " \n\r\n\r\n<!DOCTYPE HTML PUBLIC \"-//W3C/…"
click at [495, 362] on link "Link to order" at bounding box center [492, 357] width 43 height 9
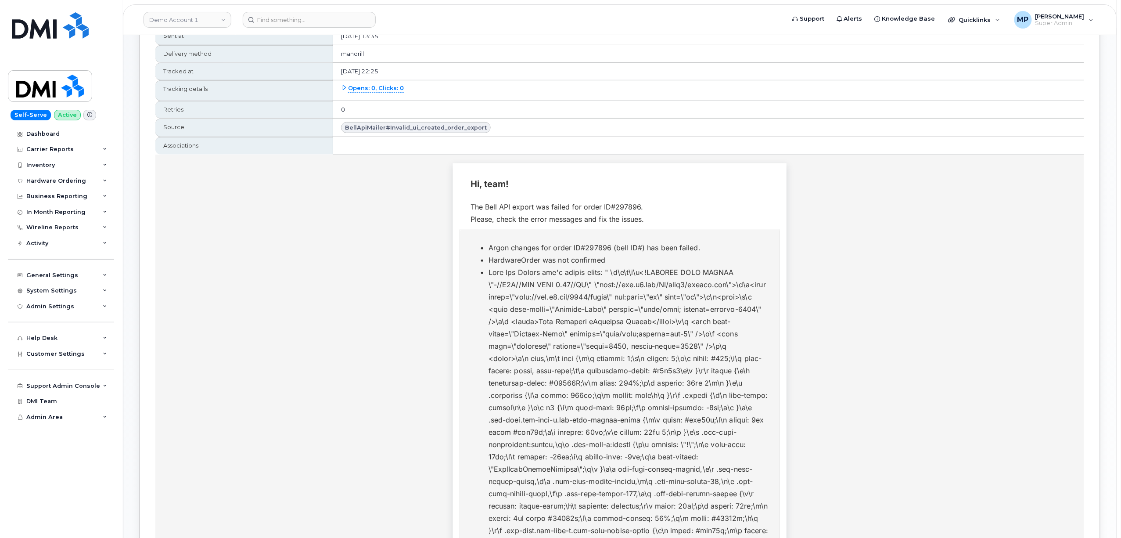
scroll to position [196, 0]
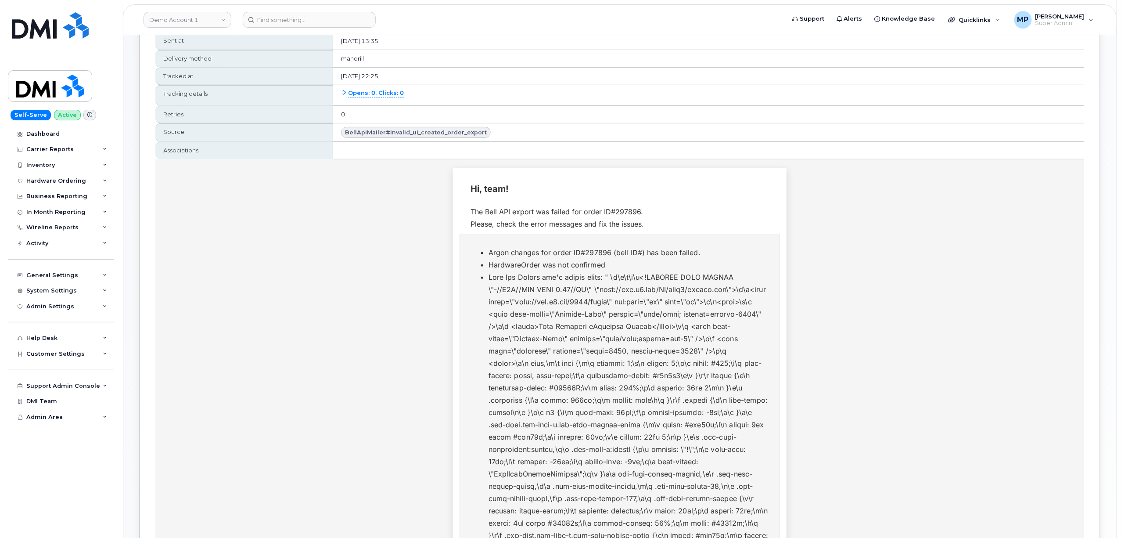
click at [626, 210] on div "The Bell API export was failed for order ID#297896. Please, check the error mes…" at bounding box center [620, 217] width 298 height 25
drag, startPoint x: 608, startPoint y: 203, endPoint x: 626, endPoint y: 212, distance: 19.6
click at [615, 207] on td "The Bell API export was failed for order ID#297896. Please, check the error mes…" at bounding box center [620, 218] width 320 height 34
click at [627, 213] on div "The Bell API export was failed for order ID#297896. Please, check the error mes…" at bounding box center [620, 217] width 298 height 25
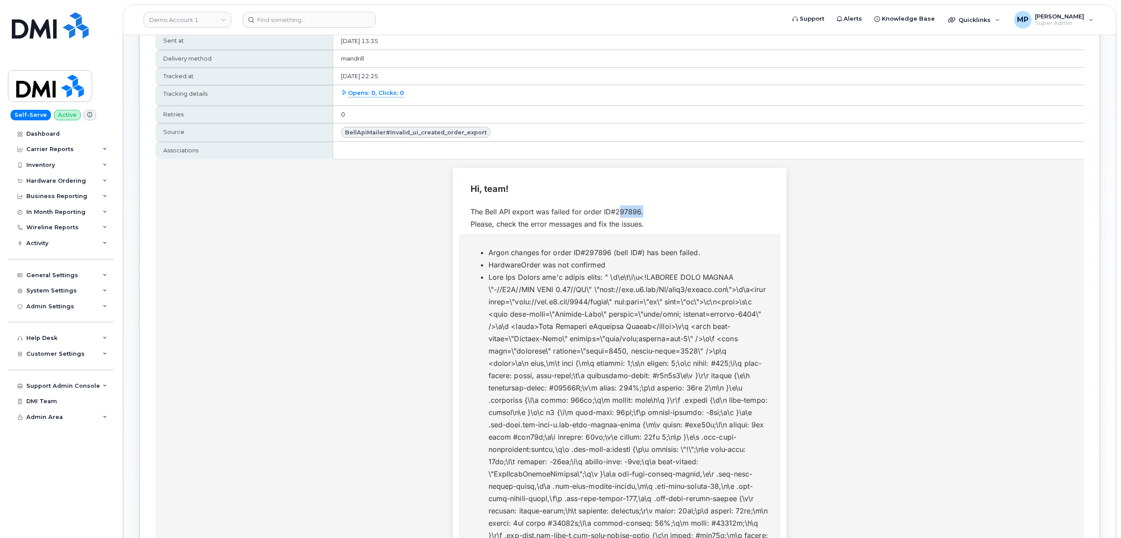
click at [627, 213] on div "The Bell API export was failed for order ID#297896. Please, check the error mes…" at bounding box center [620, 217] width 298 height 25
copy div "297896"
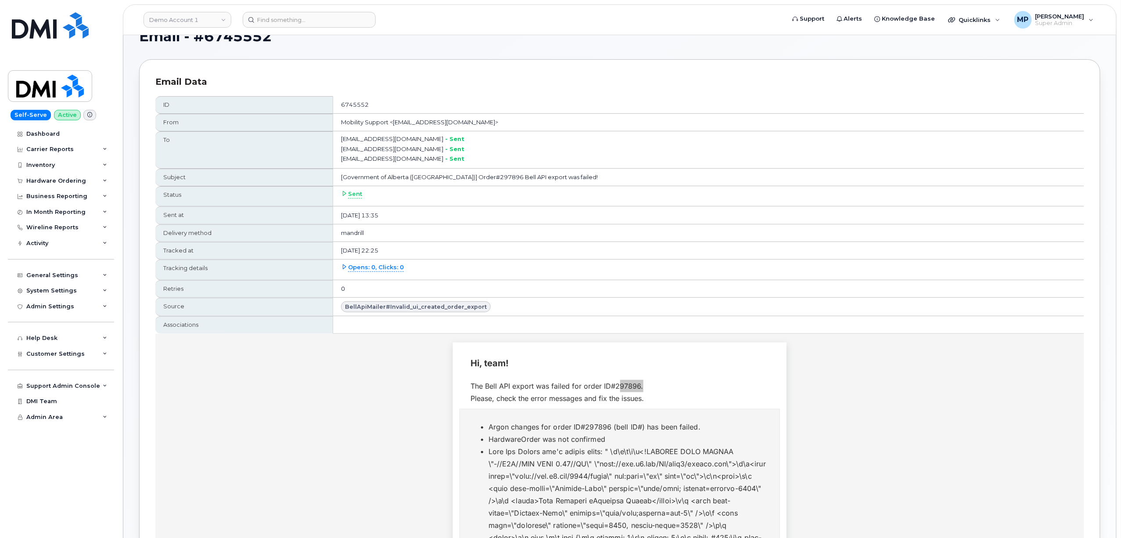
scroll to position [20, 0]
drag, startPoint x: 436, startPoint y: 255, endPoint x: 362, endPoint y: 254, distance: 73.3
click at [362, 254] on td "[DATE] 22:25" at bounding box center [708, 252] width 751 height 18
drag, startPoint x: 429, startPoint y: 219, endPoint x: 368, endPoint y: 223, distance: 62.1
click at [368, 223] on td "[DATE] 13:35" at bounding box center [708, 217] width 751 height 18
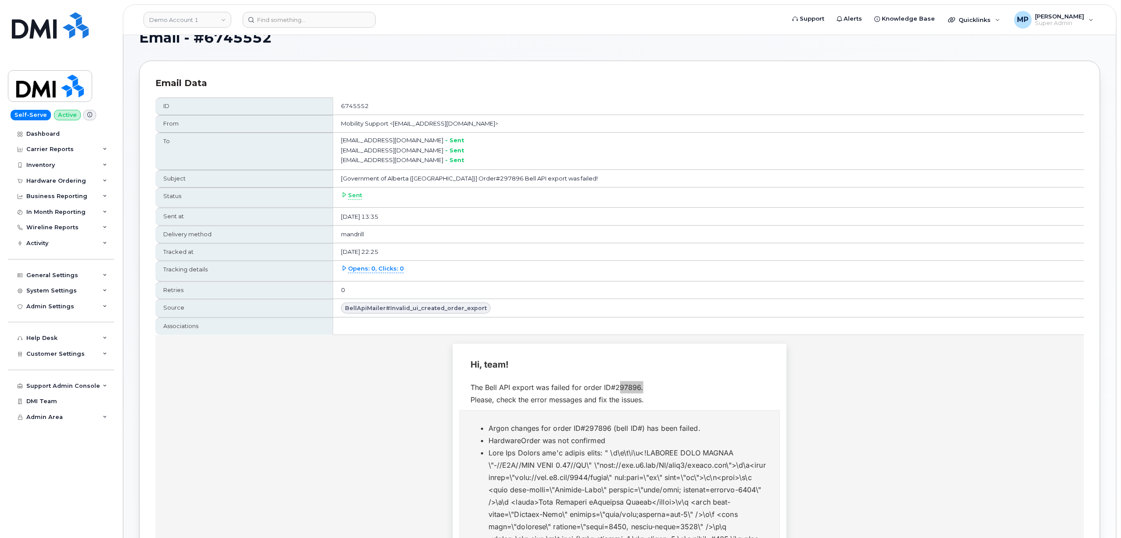
copy td "[DATE] 13:35"
